Goal: Task Accomplishment & Management: Use online tool/utility

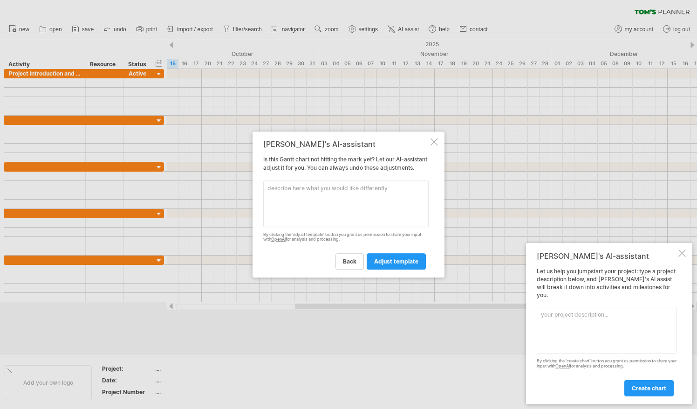
click at [335, 192] on textarea at bounding box center [345, 203] width 165 height 47
click at [399, 196] on textarea "I have meetings every [DATE] with the project" at bounding box center [345, 203] width 165 height 47
type textarea "I have meetings every [DATE] with the project supervisor and can you also highl…"
click at [395, 265] on span "adjust template" at bounding box center [396, 261] width 44 height 7
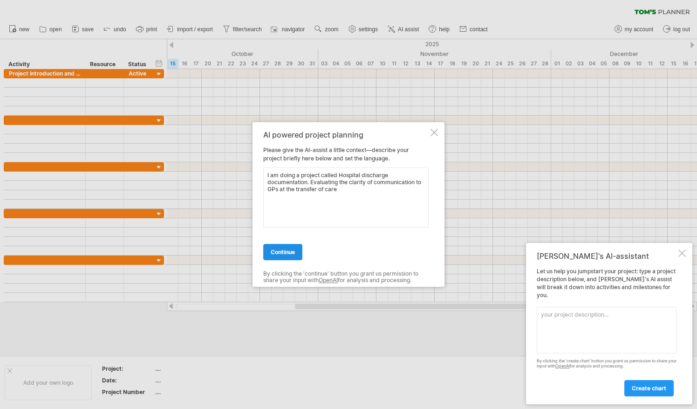
type textarea "I am doing a project called Hospital discharge documentation. Evaluating the cl…"
click at [283, 252] on span "continue" at bounding box center [283, 251] width 24 height 7
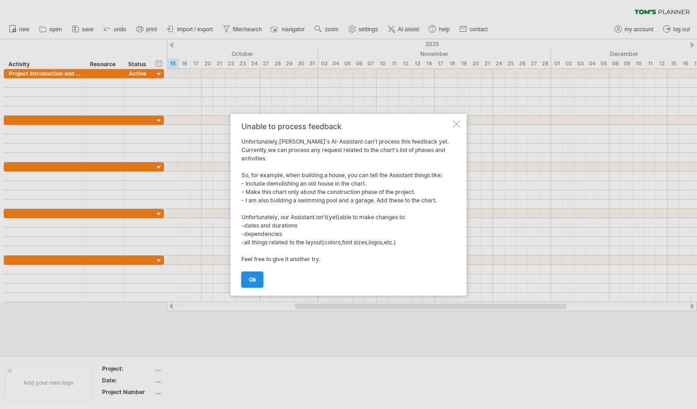
click at [257, 275] on link "ok" at bounding box center [252, 279] width 22 height 16
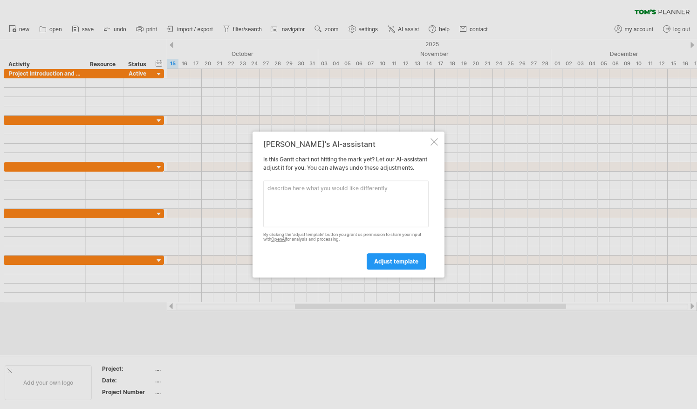
click at [345, 214] on textarea at bounding box center [345, 203] width 165 height 47
type textarea "I want to add different colours for different deadlines and goals"
click at [390, 265] on span "adjust template" at bounding box center [396, 261] width 44 height 7
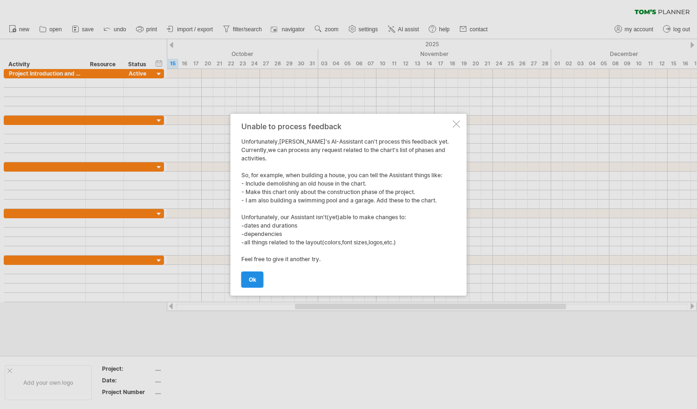
click at [259, 278] on link "ok" at bounding box center [252, 279] width 22 height 16
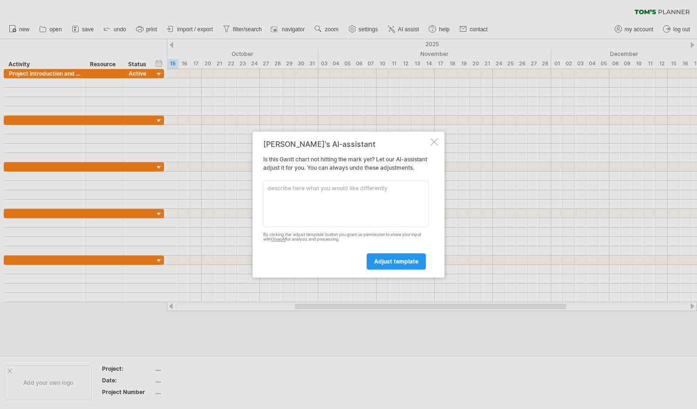
click at [436, 139] on div at bounding box center [434, 141] width 7 height 7
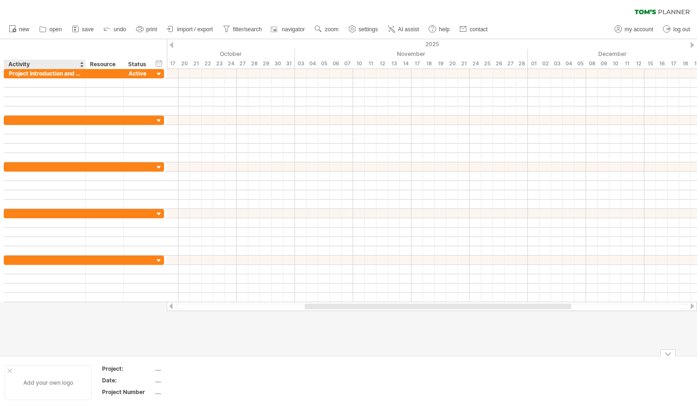
click at [66, 389] on div "Add your own logo" at bounding box center [48, 382] width 87 height 35
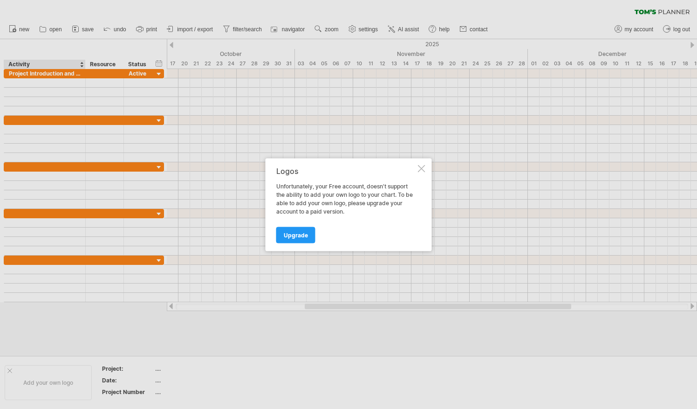
click at [423, 168] on div at bounding box center [421, 168] width 7 height 7
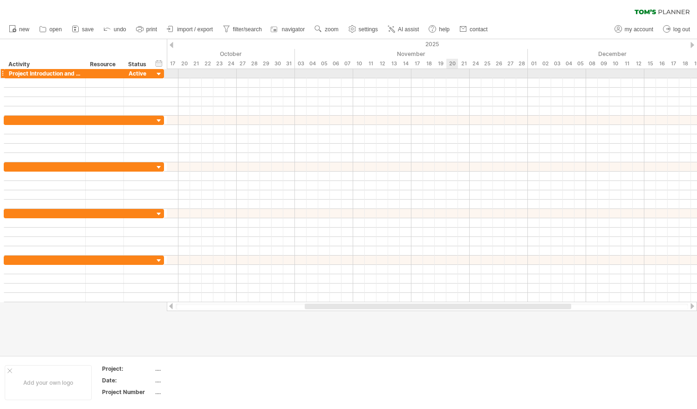
click at [456, 76] on div at bounding box center [432, 73] width 530 height 9
click at [375, 76] on div at bounding box center [432, 73] width 530 height 9
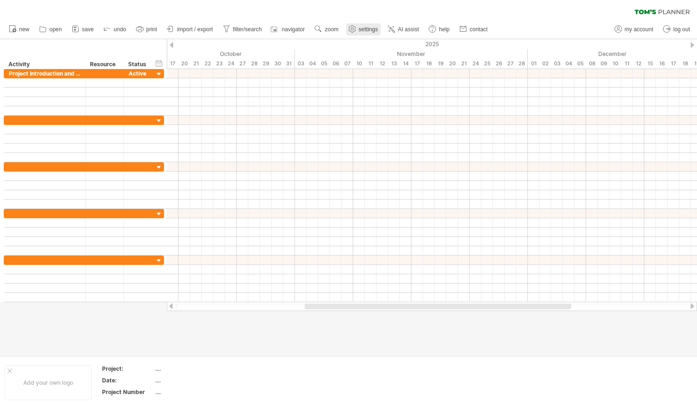
click at [367, 32] on span "settings" at bounding box center [368, 29] width 19 height 7
select select "*"
select select "**"
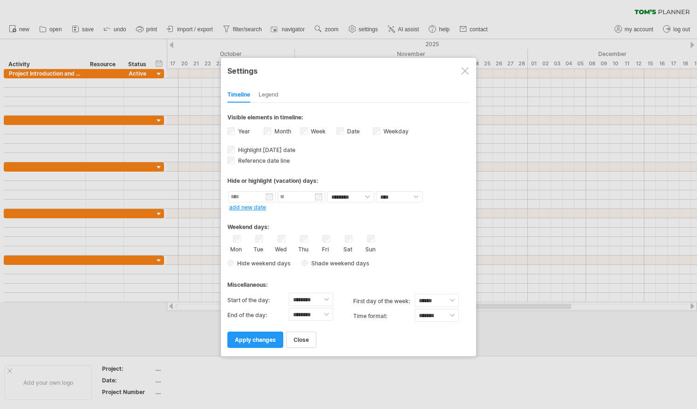
click at [270, 95] on div "Legend" at bounding box center [269, 95] width 20 height 15
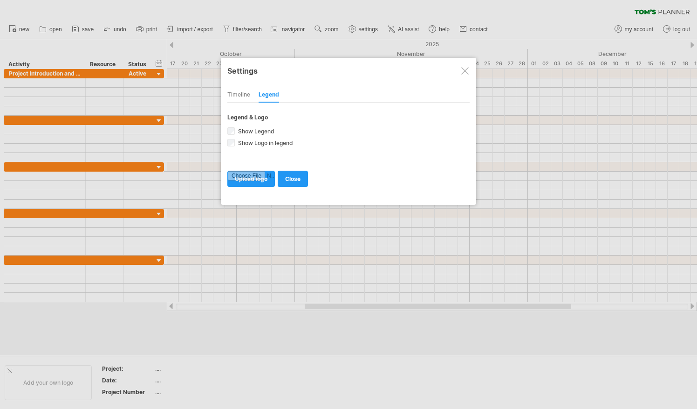
click at [462, 71] on div at bounding box center [464, 70] width 7 height 7
